Goal: Task Accomplishment & Management: Manage account settings

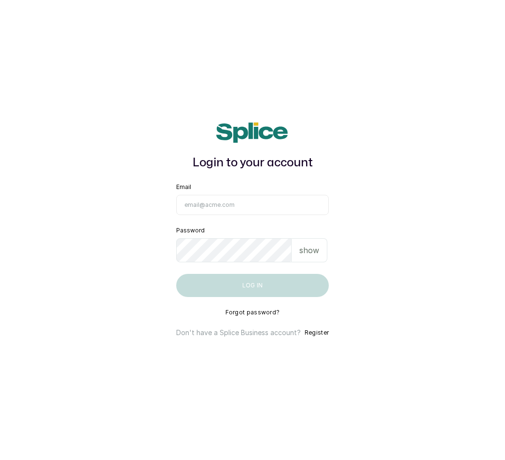
click at [504, 455] on main "Login to your account Email Password show Log in Forgot password? Don't have a …" at bounding box center [252, 230] width 505 height 460
click at [203, 207] on input "Email" at bounding box center [252, 205] width 152 height 20
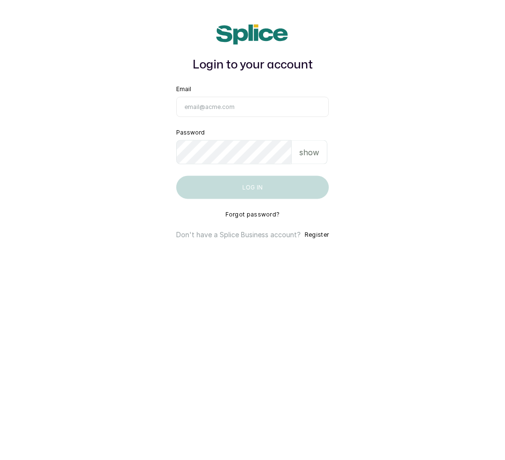
scroll to position [16, 0]
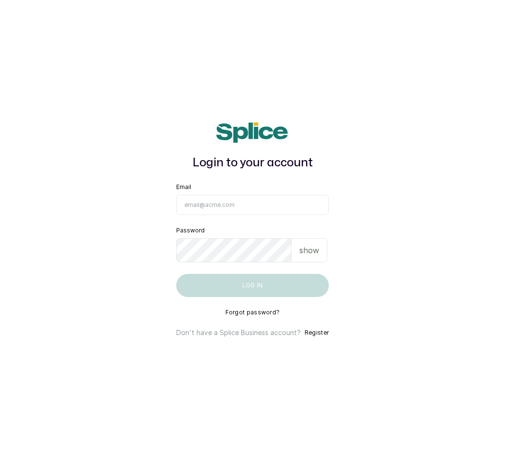
click at [192, 195] on input "Email" at bounding box center [252, 205] width 152 height 20
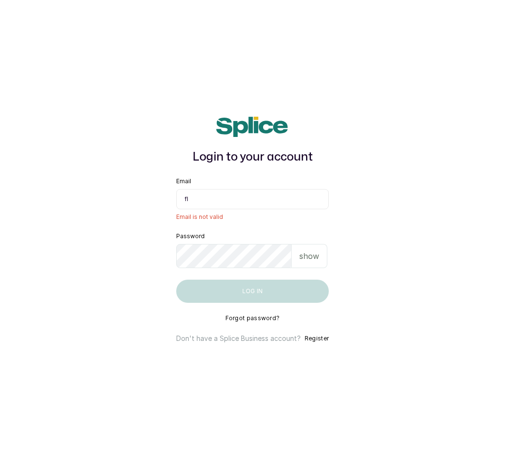
type input "f"
type input "F"
click at [228, 189] on input "fluffnpuffhair" at bounding box center [252, 199] width 152 height 20
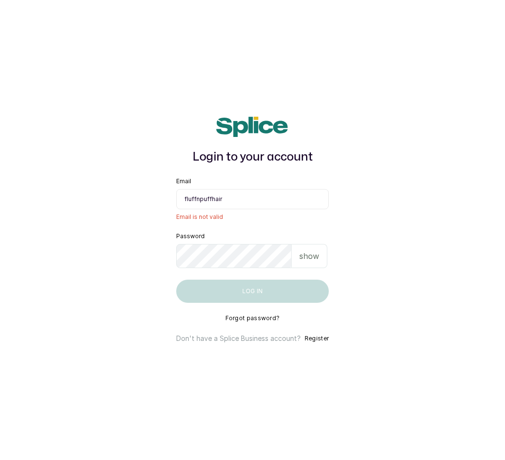
click at [241, 189] on input "fluffnpuffhair" at bounding box center [252, 199] width 152 height 20
click at [233, 189] on input "fluffnpuffhair" at bounding box center [252, 199] width 152 height 20
click at [254, 192] on input "fluffnpuffhair" at bounding box center [252, 199] width 152 height 20
click at [350, 212] on main "Login to your account Email fluffnpuffhair Email is not valid Password show Log…" at bounding box center [252, 230] width 505 height 460
click at [353, 204] on main "Login to your account Email fluffnpuffhair Email is not valid Password show Log…" at bounding box center [252, 230] width 505 height 460
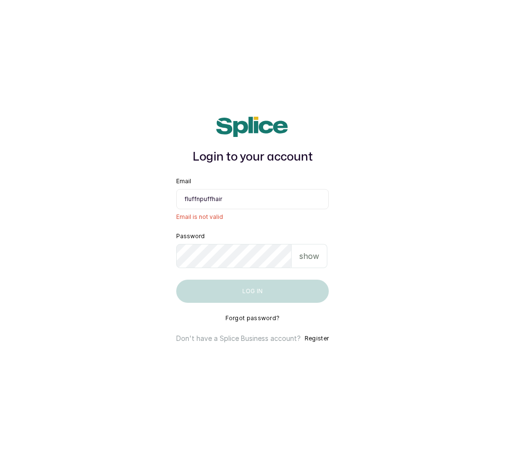
click at [340, 182] on div "Login to your account Email fluffnpuffhair Email is not valid Password show Log…" at bounding box center [252, 230] width 187 height 258
click at [362, 162] on main "Login to your account Email fluffnpuffhair Email is not valid Password show Log…" at bounding box center [252, 230] width 505 height 460
click at [257, 189] on input "fluffnpuffhair" at bounding box center [252, 199] width 152 height 20
click at [461, 181] on main "Login to your account Email fluffnpuffhair@ Email is not valid Password show Lo…" at bounding box center [252, 230] width 505 height 460
click at [234, 192] on input "fluffnpuffhair@" at bounding box center [252, 199] width 152 height 20
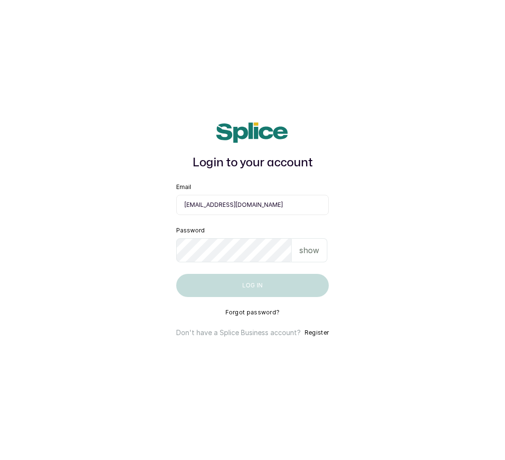
type input "fluffnpuffhair@gmail.com"
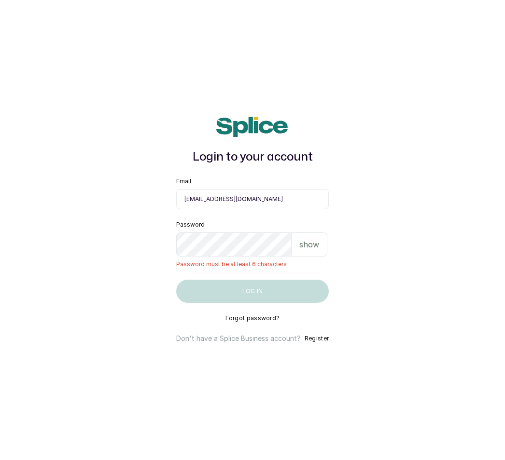
click at [312, 233] on div "show" at bounding box center [309, 245] width 36 height 24
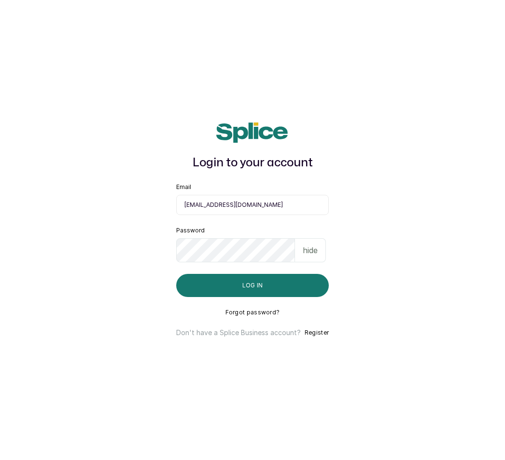
click at [343, 232] on div "Login to your account Email fluffnpuffhair@gmail.com Password hide Log in Forgo…" at bounding box center [252, 230] width 187 height 246
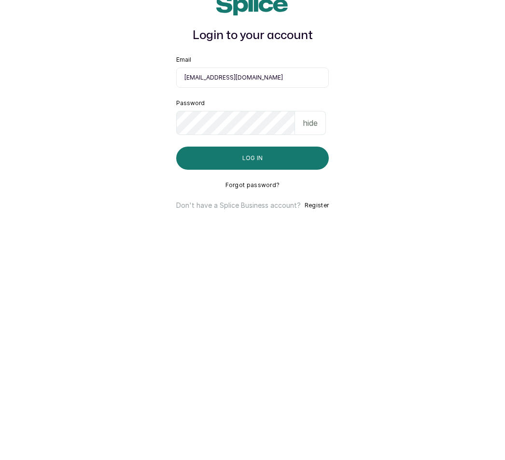
click at [453, 182] on main "Login to your account Email fluffnpuffhair@gmail.com Password hide Log in Forgo…" at bounding box center [252, 230] width 505 height 460
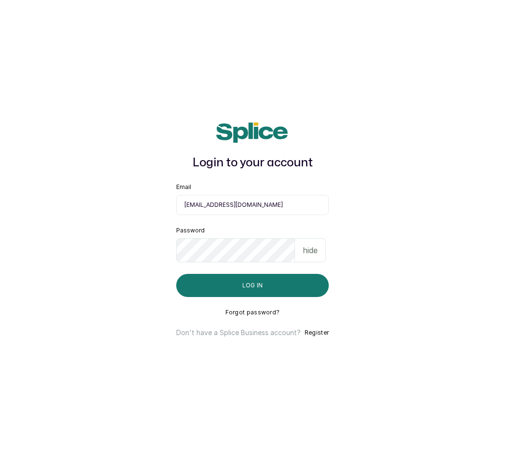
click at [265, 276] on button "Log in" at bounding box center [252, 285] width 152 height 23
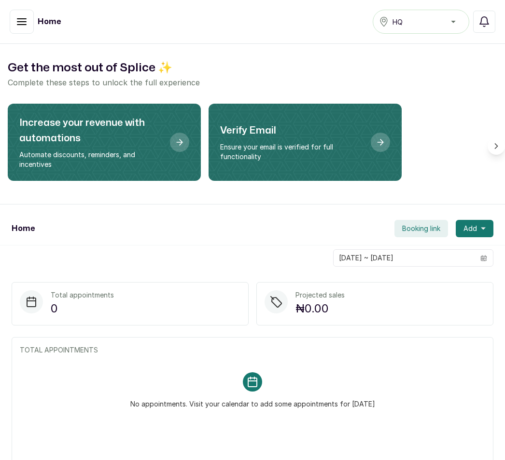
click at [42, 14] on div "Home" at bounding box center [73, 22] width 127 height 24
click at [22, 20] on icon "button" at bounding box center [22, 22] width 12 height 12
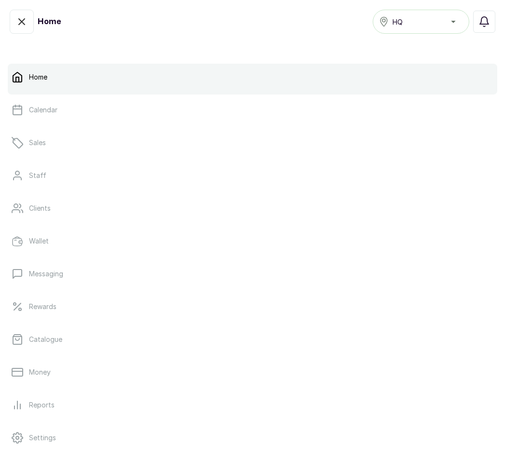
click at [82, 338] on link "Catalogue" at bounding box center [252, 339] width 489 height 27
